Goal: Use online tool/utility: Use online tool/utility

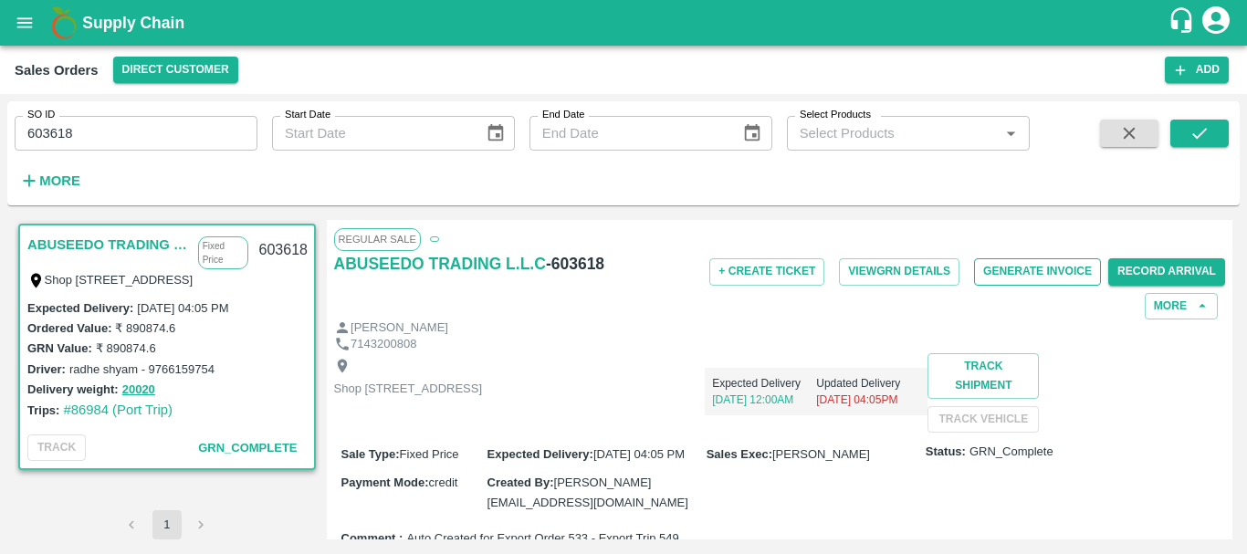
click at [1029, 266] on button "Generate Invoice" at bounding box center [1037, 271] width 127 height 26
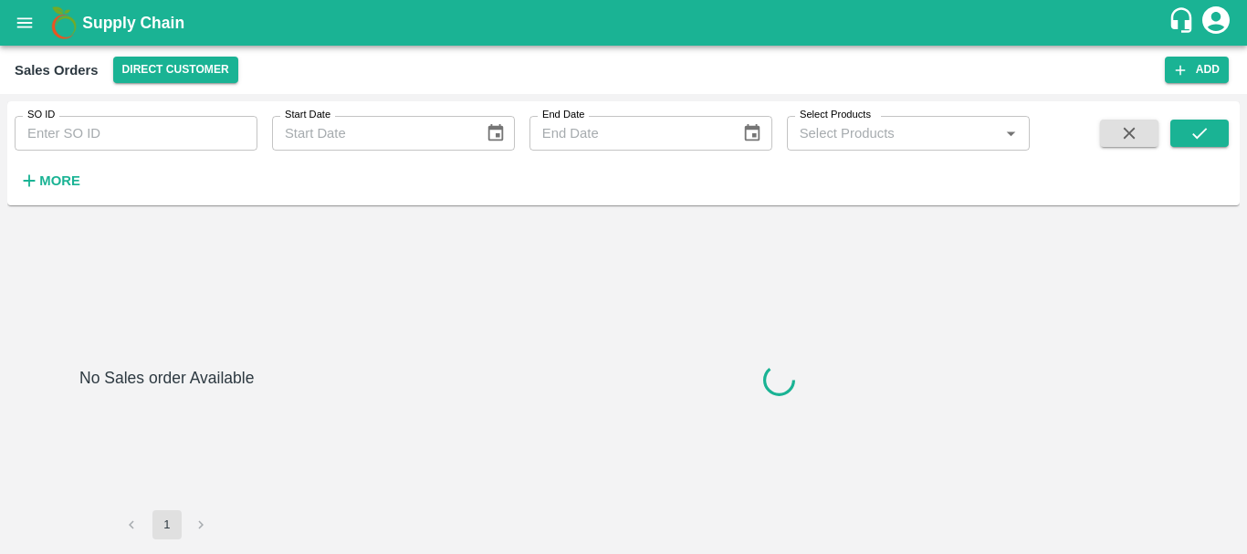
type input "603619"
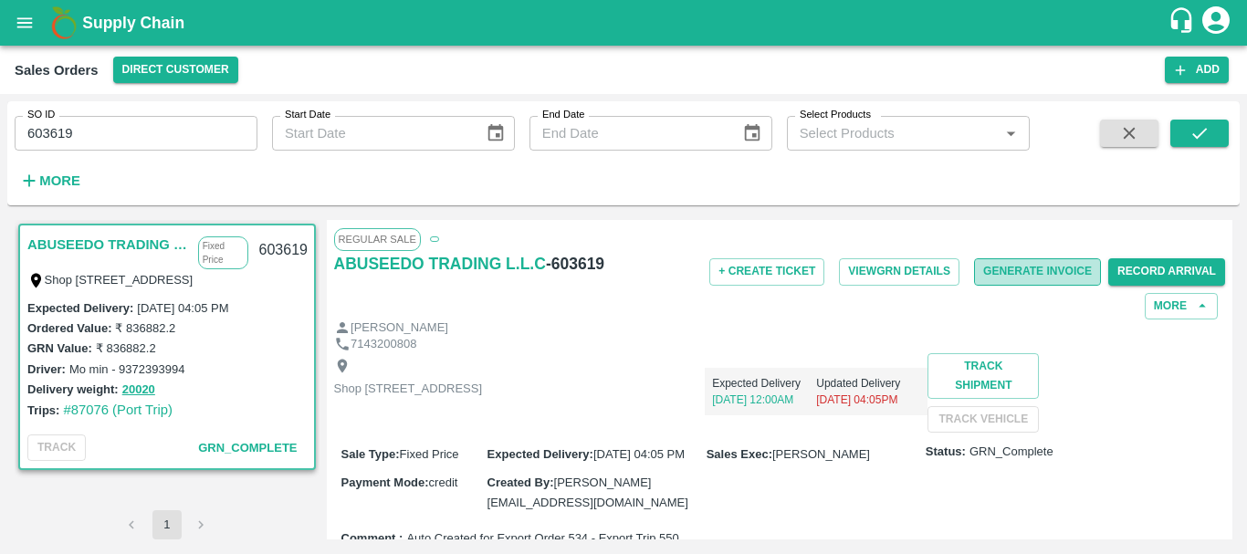
click at [1002, 270] on button "Generate Invoice" at bounding box center [1037, 271] width 127 height 26
click at [1014, 272] on button "Generate Invoice" at bounding box center [1037, 271] width 127 height 26
click at [1062, 263] on button "Generate Invoice" at bounding box center [1037, 271] width 127 height 26
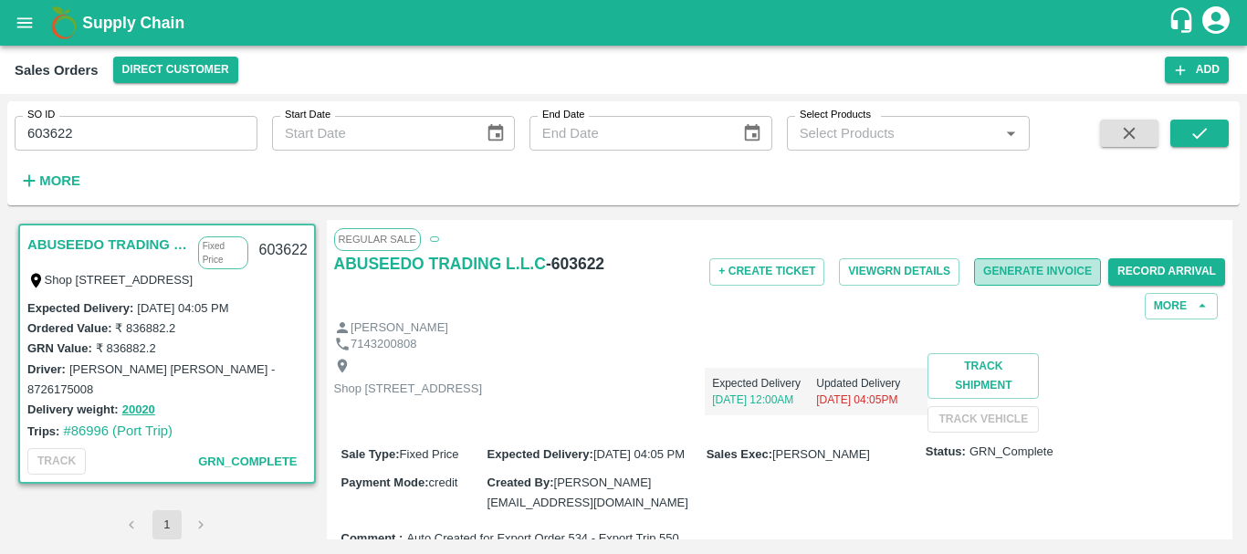
click at [998, 265] on button "Generate Invoice" at bounding box center [1037, 271] width 127 height 26
click at [1016, 273] on button "Generate Invoice" at bounding box center [1037, 271] width 127 height 26
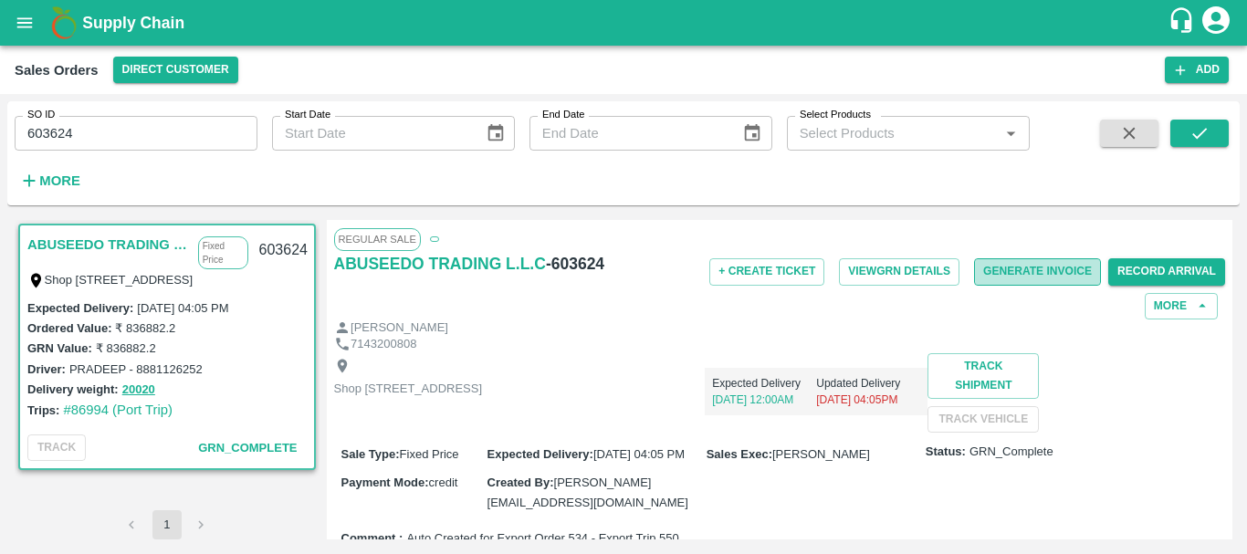
click at [1040, 274] on button "Generate Invoice" at bounding box center [1037, 271] width 127 height 26
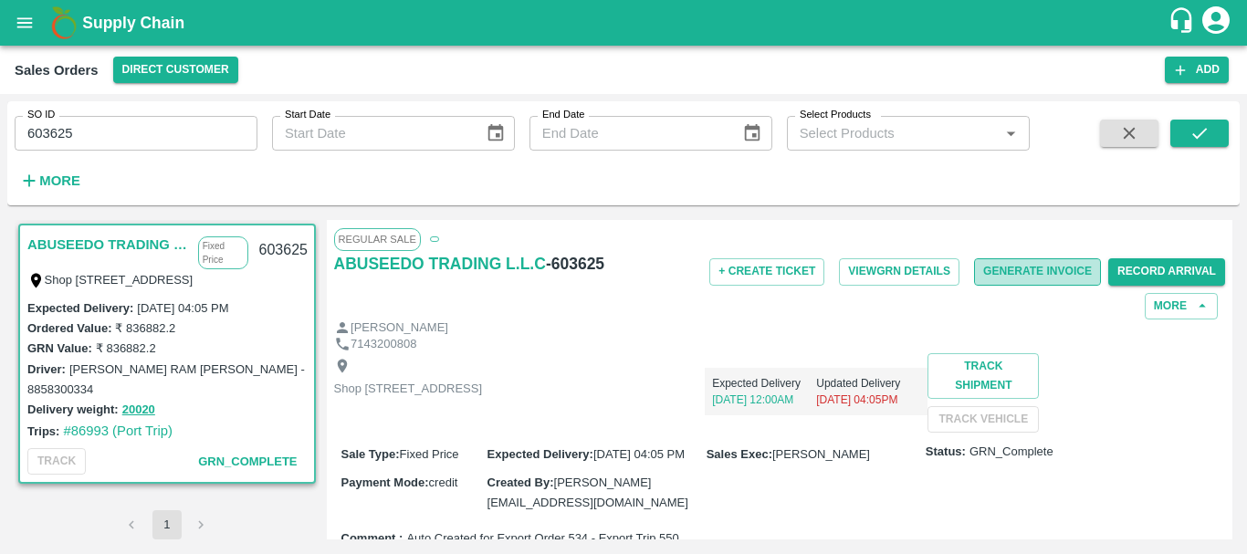
click at [1030, 260] on button "Generate Invoice" at bounding box center [1037, 271] width 127 height 26
click at [1024, 278] on button "Generate Invoice" at bounding box center [1037, 271] width 127 height 26
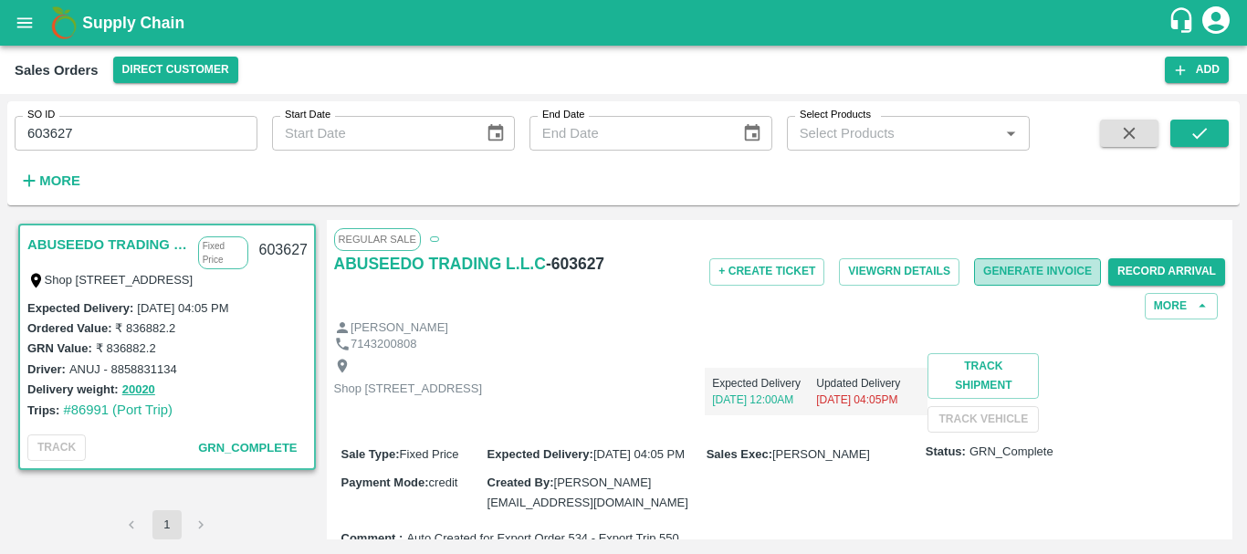
click at [1019, 262] on button "Generate Invoice" at bounding box center [1037, 271] width 127 height 26
click at [1041, 273] on button "Generate Invoice" at bounding box center [1037, 271] width 127 height 26
click at [1015, 275] on button "Generate Invoice" at bounding box center [1037, 271] width 127 height 26
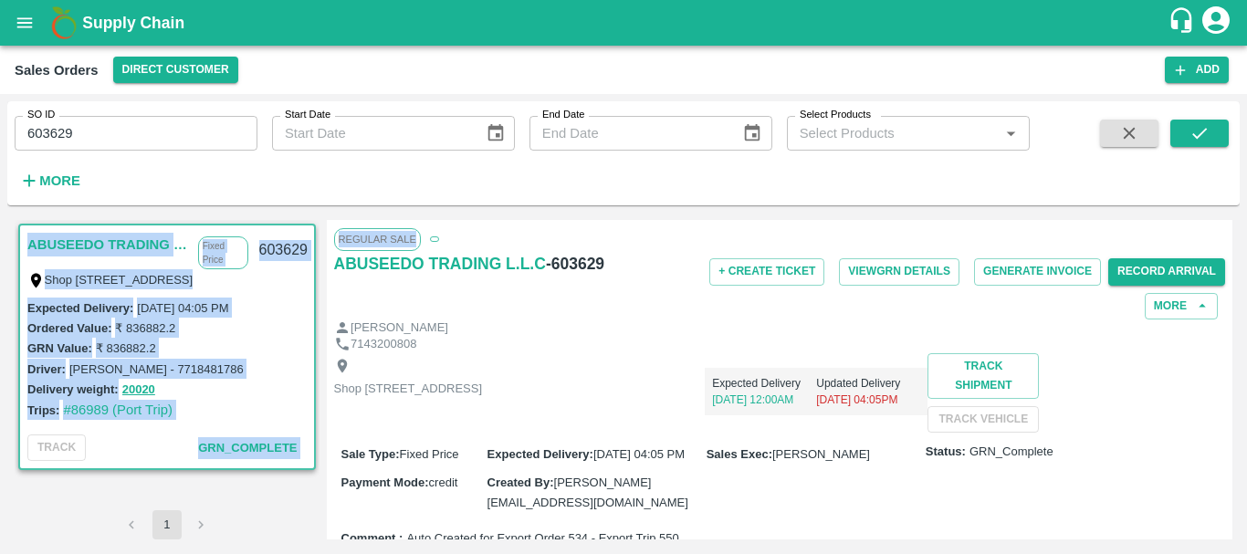
drag, startPoint x: 816, startPoint y: 169, endPoint x: 762, endPoint y: 216, distance: 71.8
click at [762, 216] on div "SO ID 603629 SO ID Start Date Start Date End Date End Date Select Products Sele…" at bounding box center [623, 323] width 1232 height 445
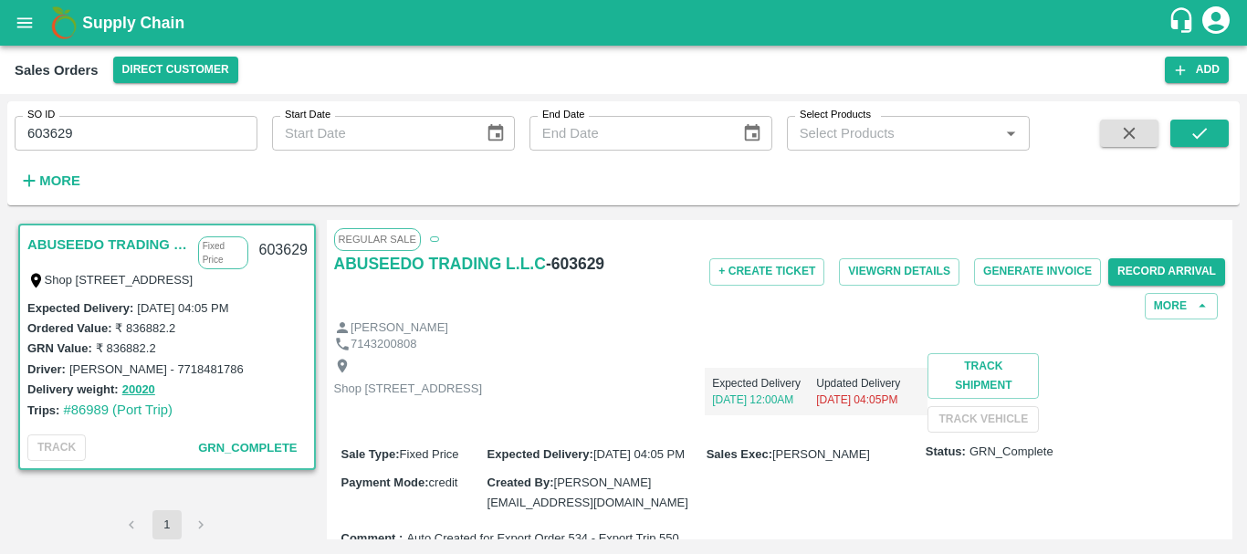
click at [906, 298] on div "+ Create Ticket View GRN Details Generate Invoice Record Arrival More" at bounding box center [928, 285] width 594 height 68
click at [1020, 277] on button "Generate Invoice" at bounding box center [1037, 271] width 127 height 26
click at [1016, 276] on button "Generate Invoice" at bounding box center [1037, 271] width 127 height 26
click at [1017, 267] on button "Generate Invoice" at bounding box center [1037, 271] width 127 height 26
click at [1012, 275] on button "Generate Invoice" at bounding box center [1037, 271] width 127 height 26
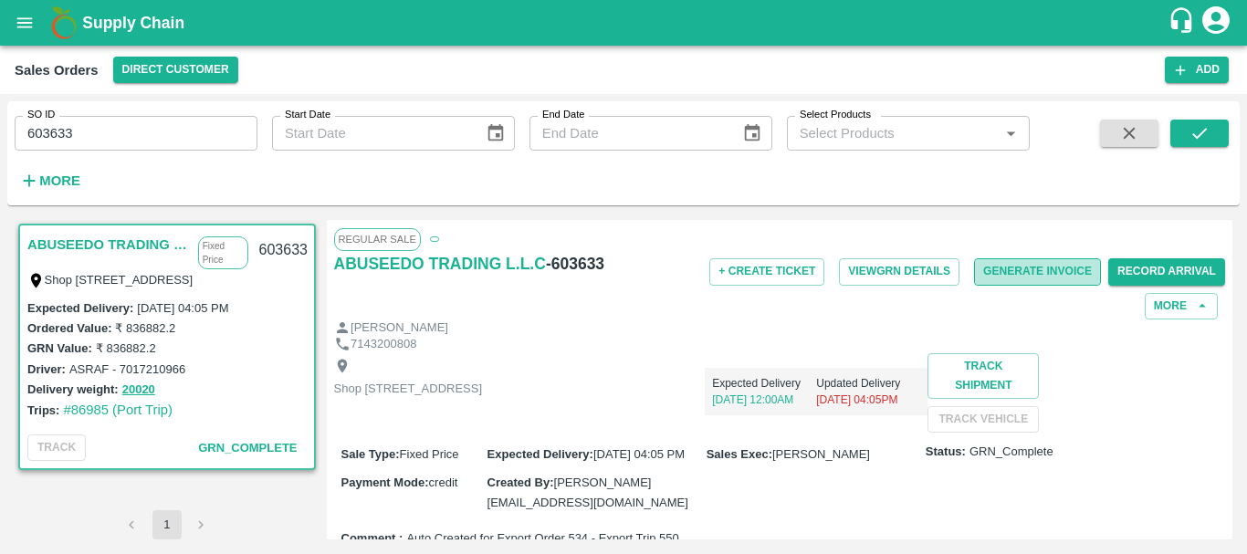
click at [1030, 272] on button "Generate Invoice" at bounding box center [1037, 271] width 127 height 26
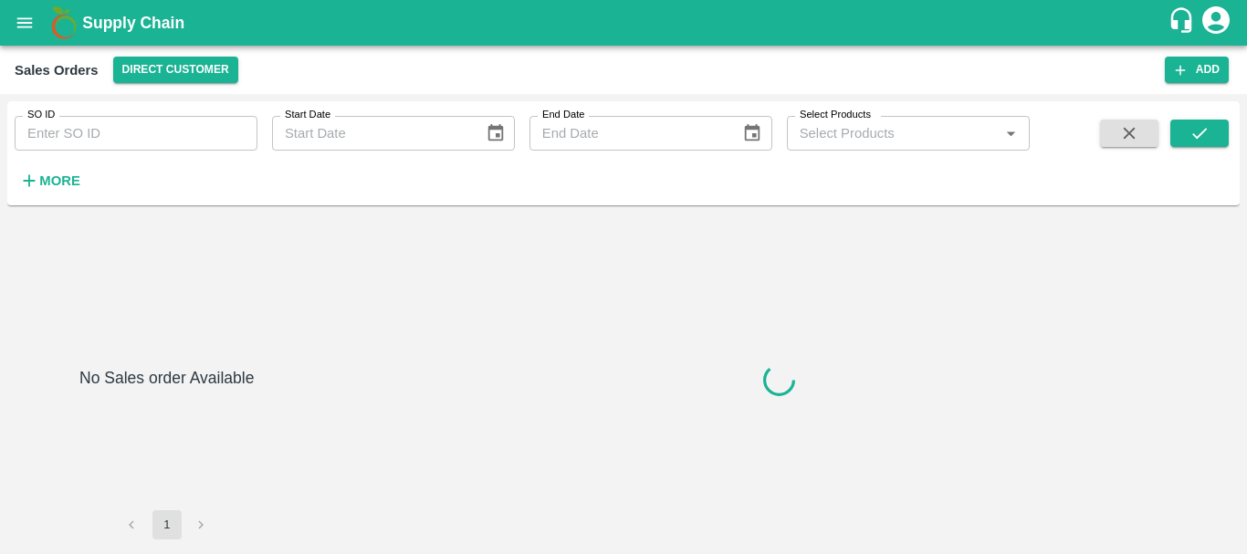
type input "603707"
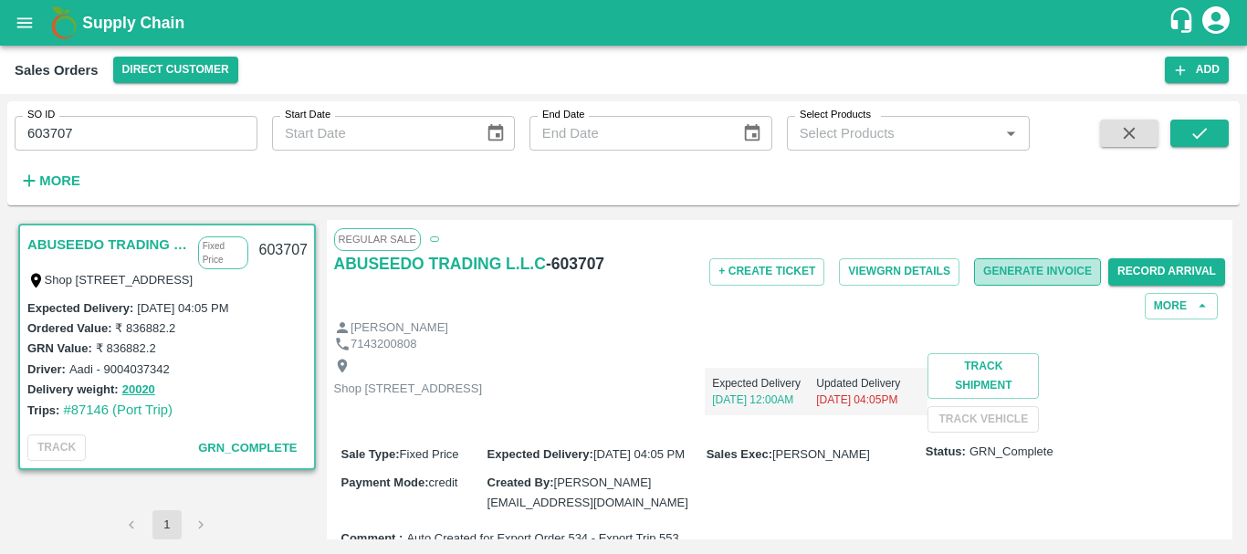
click at [1064, 269] on button "Generate Invoice" at bounding box center [1037, 271] width 127 height 26
click at [1019, 272] on button "Generate Invoice" at bounding box center [1037, 271] width 127 height 26
click at [1019, 277] on button "Generate Invoice" at bounding box center [1037, 271] width 127 height 26
click at [1041, 274] on button "Generate Invoice" at bounding box center [1037, 271] width 127 height 26
drag, startPoint x: 1007, startPoint y: 273, endPoint x: 1036, endPoint y: 267, distance: 29.7
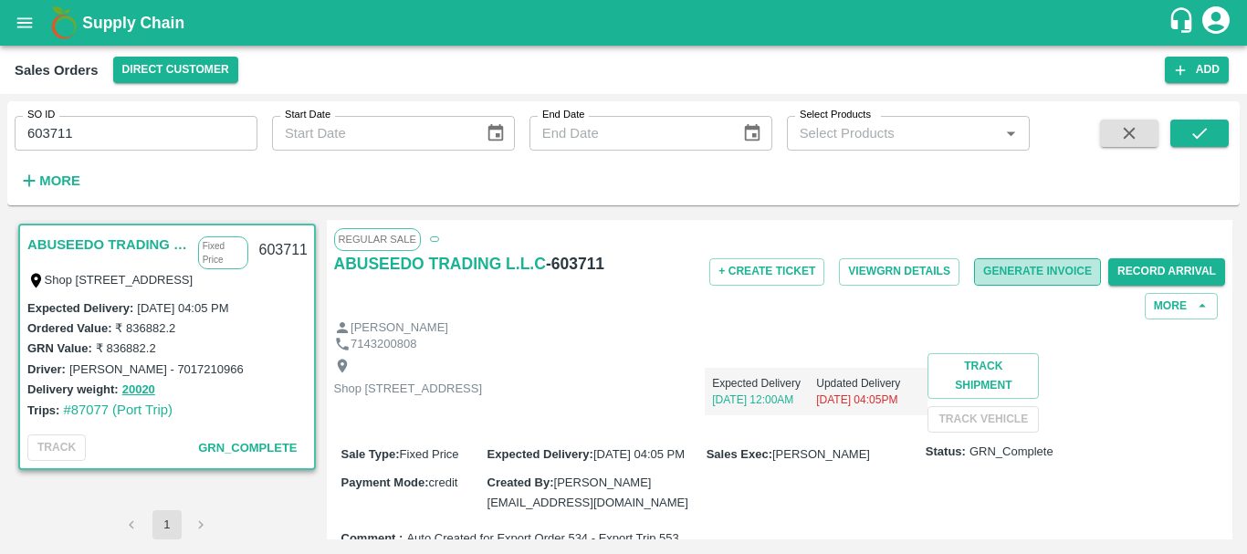
click at [1036, 267] on button "Generate Invoice" at bounding box center [1037, 271] width 127 height 26
click at [1028, 276] on button "Generate Invoice" at bounding box center [1037, 271] width 127 height 26
click at [1004, 270] on button "Generate Invoice" at bounding box center [1037, 271] width 127 height 26
click at [1034, 274] on button "Generate Invoice" at bounding box center [1037, 271] width 127 height 26
click at [1010, 262] on button "Generate Invoice" at bounding box center [1037, 271] width 127 height 26
